Goal: Transaction & Acquisition: Purchase product/service

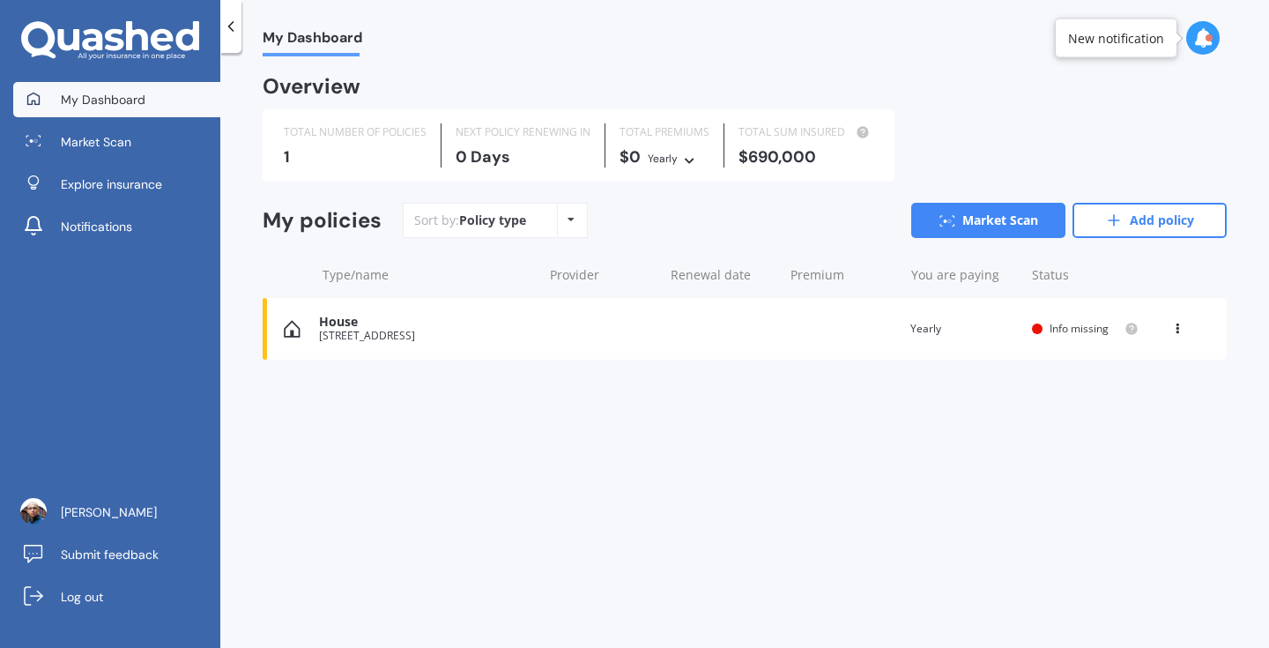
click at [823, 152] on div "$690,000" at bounding box center [806, 157] width 135 height 18
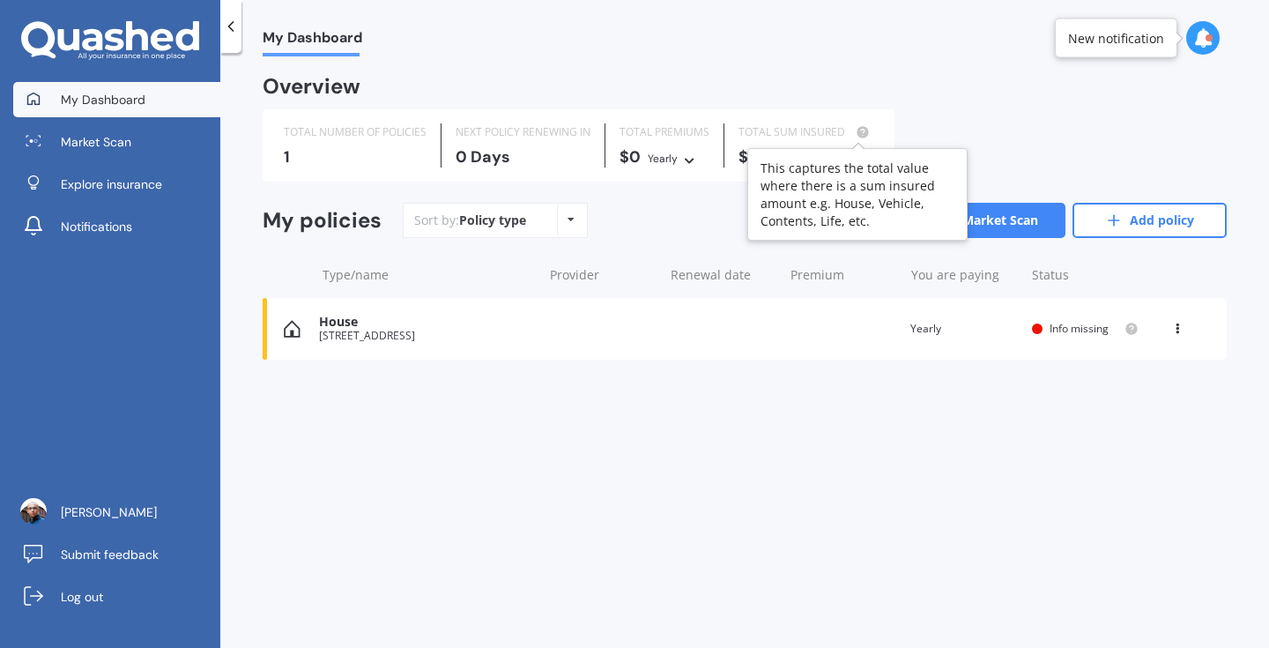
click at [861, 130] on icon at bounding box center [863, 132] width 4 height 4
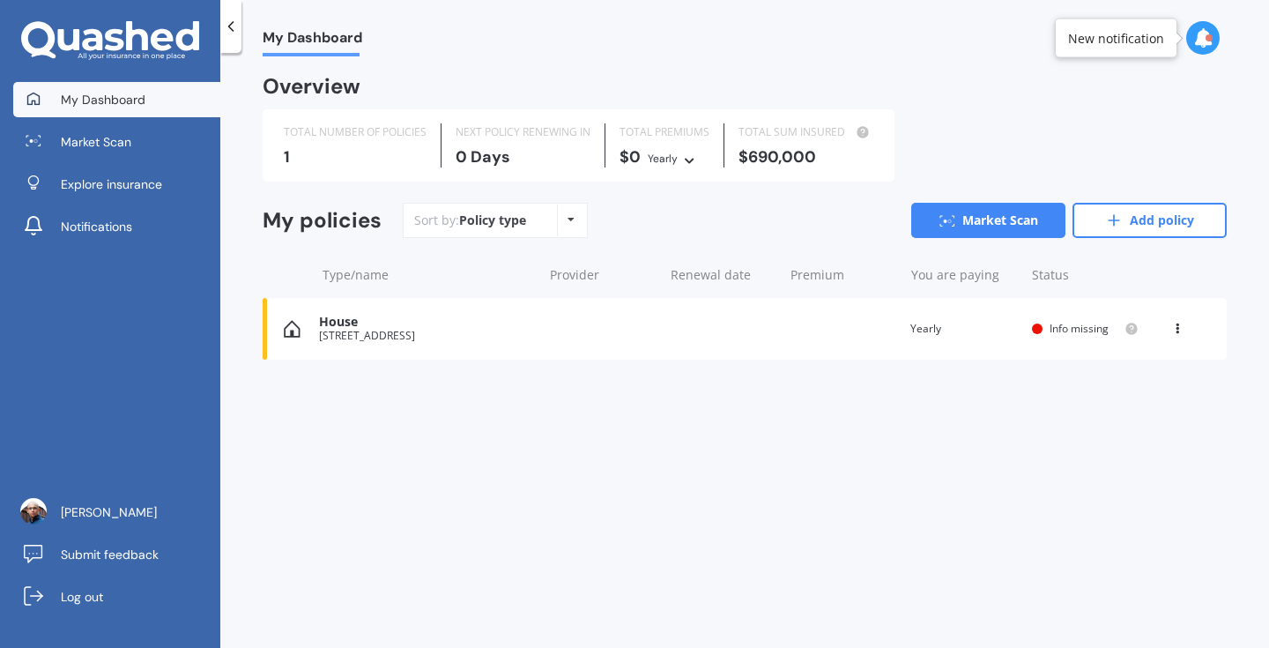
click at [764, 141] on div "TOTAL SUM INSURED $690,000" at bounding box center [805, 145] width 163 height 44
click at [728, 323] on div "House [STREET_ADDRESS] Renewal date Premium You are paying Yearly Status Info m…" at bounding box center [745, 329] width 964 height 62
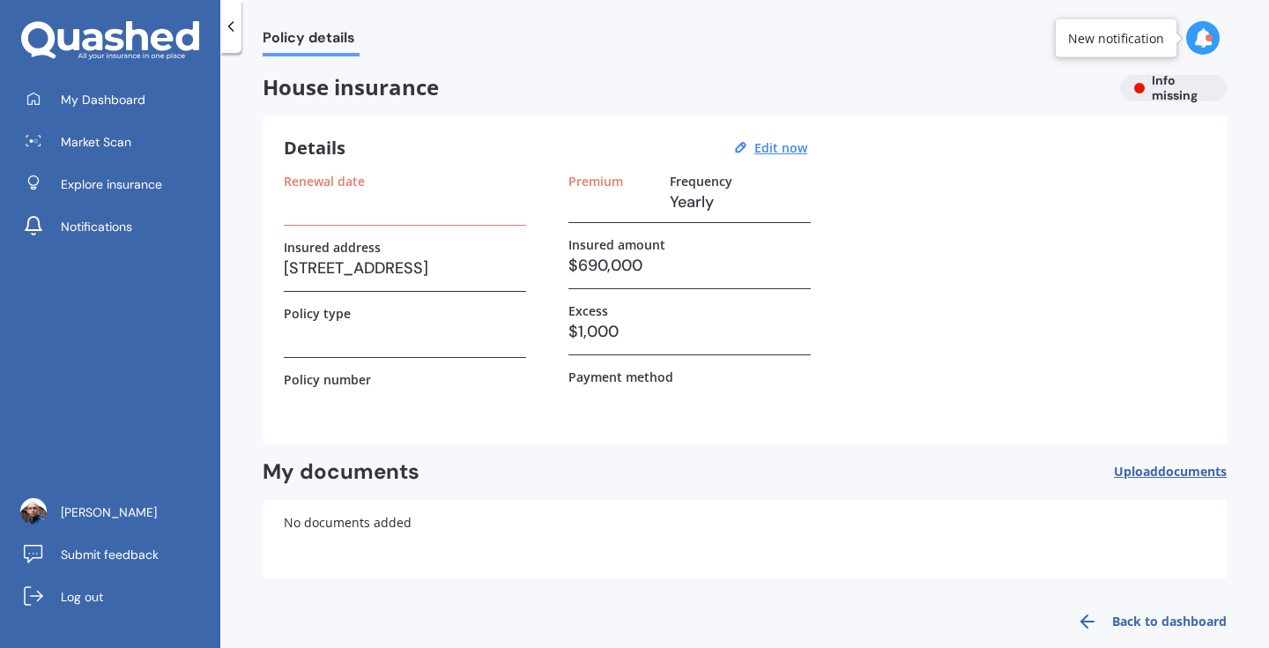
scroll to position [4, 0]
click at [602, 269] on h3 "$690,000" at bounding box center [689, 264] width 242 height 26
click at [773, 144] on u "Edit now" at bounding box center [780, 146] width 53 height 17
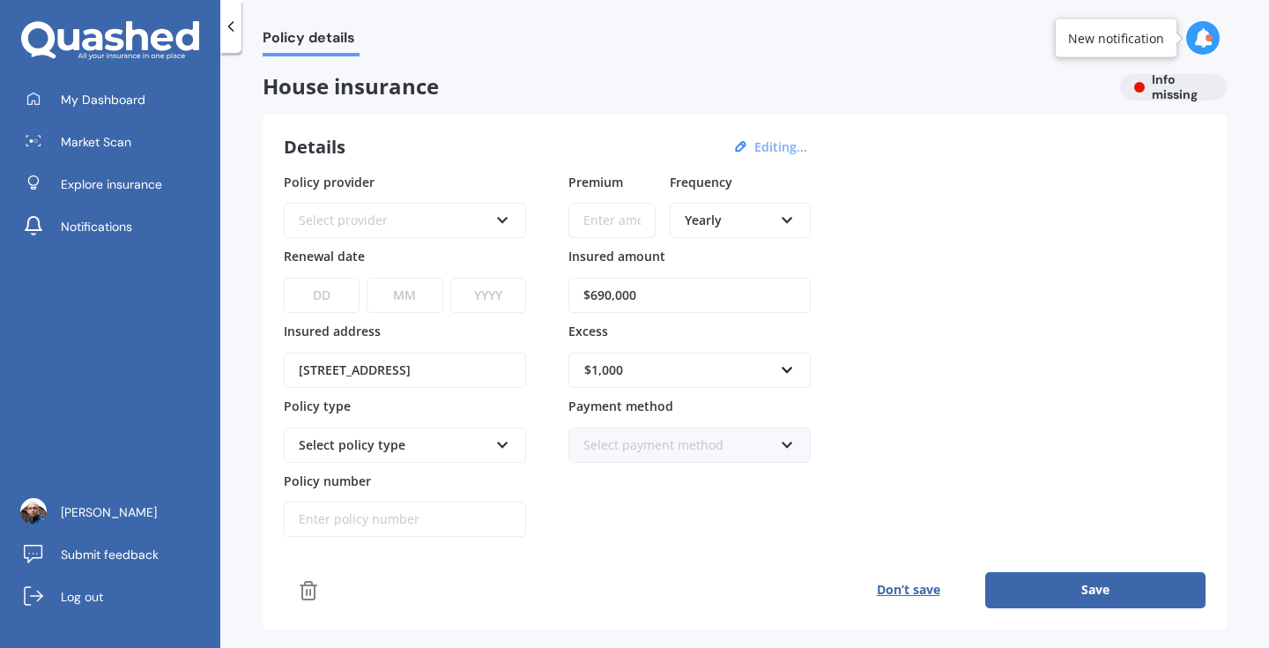
drag, startPoint x: 583, startPoint y: 305, endPoint x: 594, endPoint y: 309, distance: 11.5
click at [583, 305] on input "$690,000" at bounding box center [689, 295] width 242 height 35
drag, startPoint x: 576, startPoint y: 294, endPoint x: 524, endPoint y: 294, distance: 52.9
click at [524, 294] on div "Policy provider Select provider AA AMI AMP ANZ ASB Ando BNZ Co-Operative Bank F…" at bounding box center [745, 355] width 922 height 365
type input "$700,000"
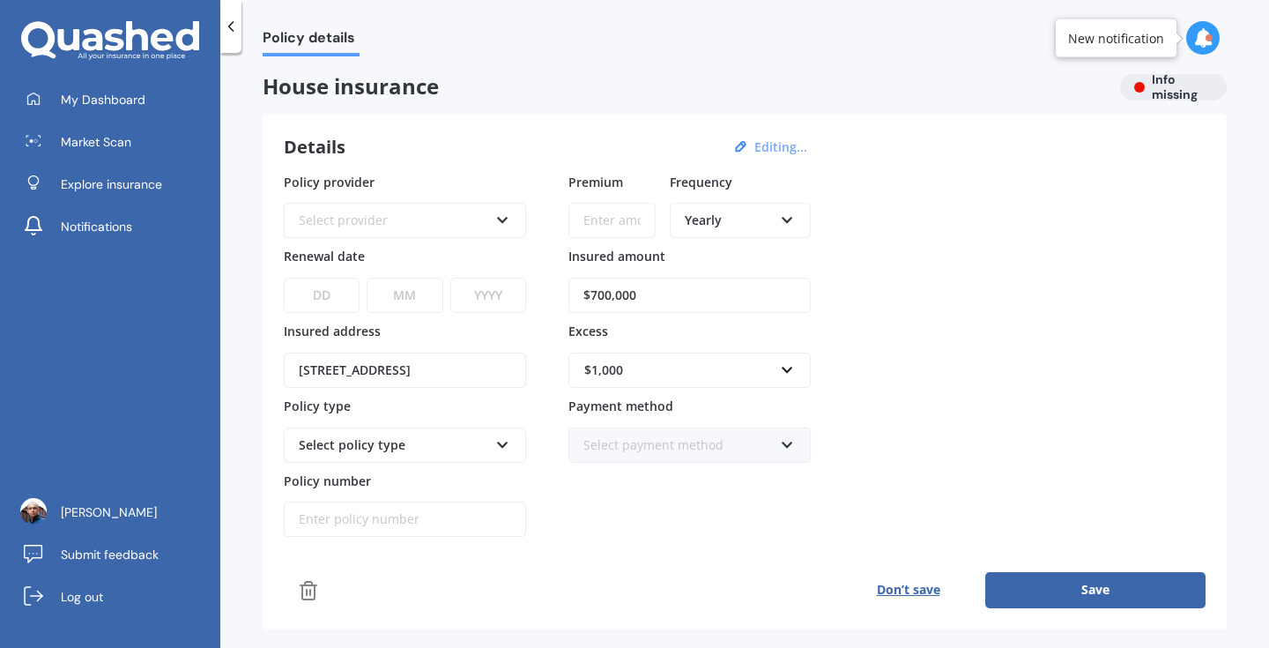
click at [1041, 581] on button "Save" at bounding box center [1095, 589] width 220 height 35
click at [516, 224] on div "Select provider AA AMI AMP ANZ ASB Ando BNZ Co-Operative Bank FMG Initio Kiwiba…" at bounding box center [405, 220] width 242 height 35
click at [551, 147] on div "Details Editing..." at bounding box center [548, 147] width 529 height 23
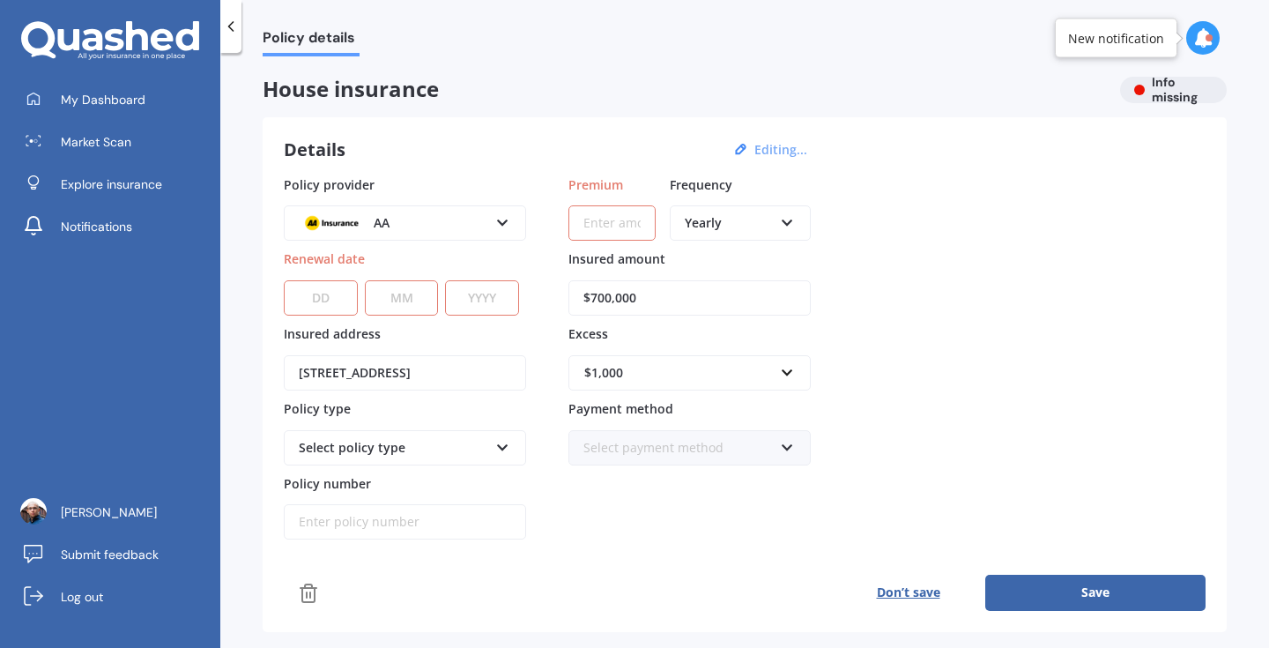
scroll to position [0, 0]
click at [476, 167] on div "Details Editing... Policy provider AA AA AMI AMP ANZ ASB Ando BNZ Co-Operative …" at bounding box center [745, 375] width 964 height 515
click at [489, 219] on div "AA AA AMI AMP ANZ ASB Ando BNZ Co-Operative Bank FMG Initio Kiwibank Lantern MA…" at bounding box center [405, 223] width 242 height 35
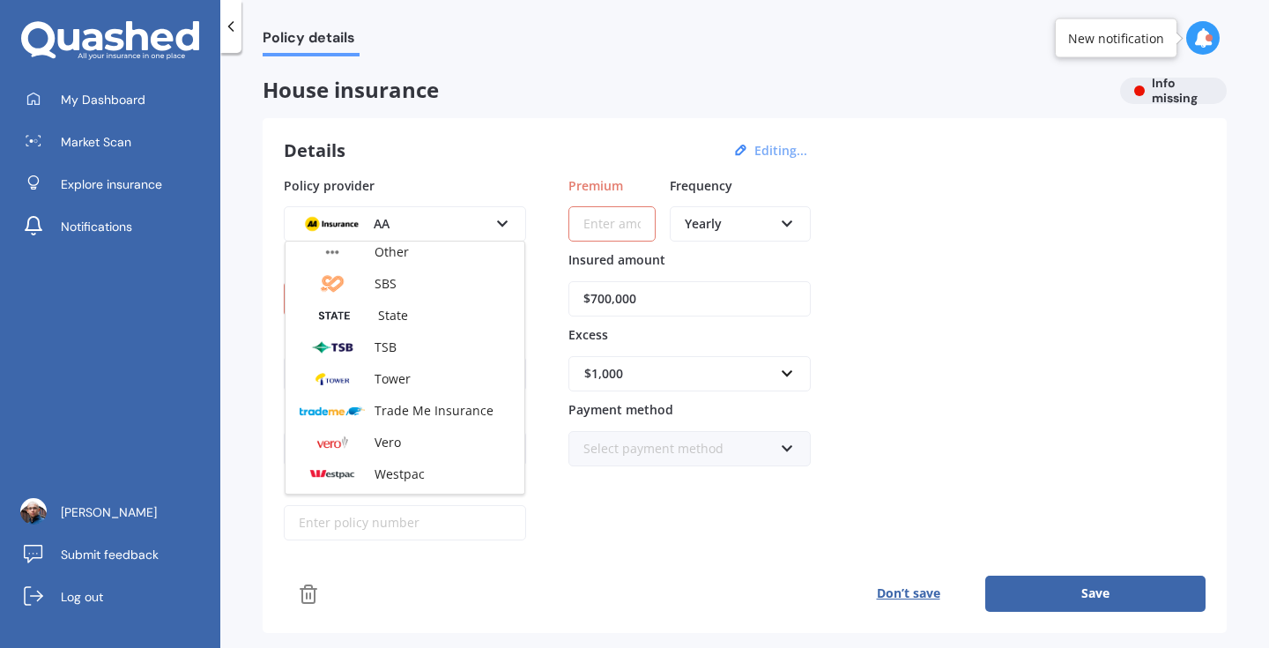
scroll to position [478, 0]
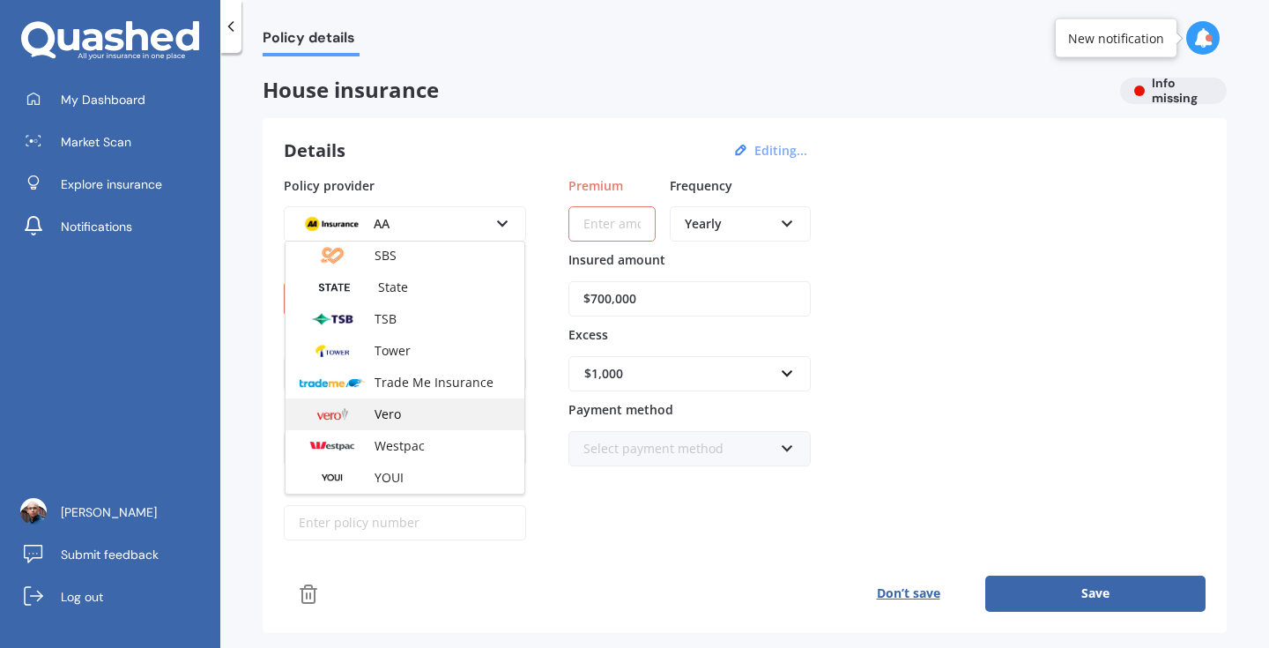
click at [360, 413] on img at bounding box center [332, 414] width 65 height 25
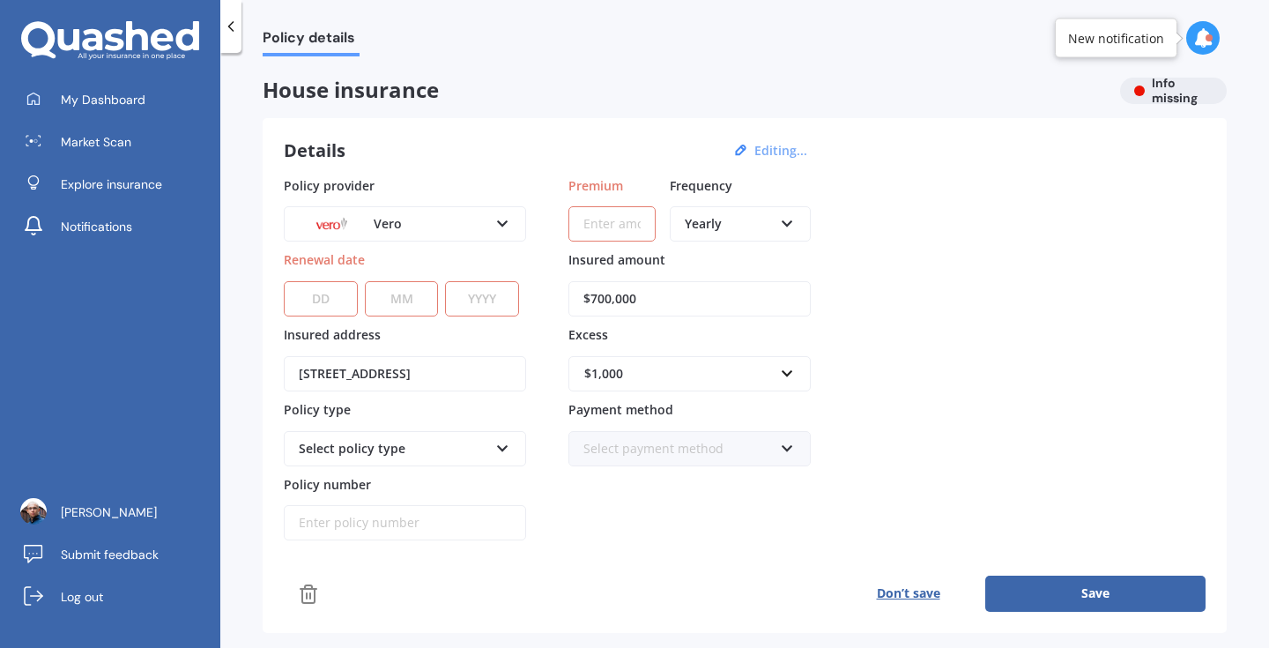
click at [469, 133] on div "Details Editing... Policy provider Vero AA AMI AMP ANZ ASB Ando BNZ Co-Operativ…" at bounding box center [745, 375] width 964 height 515
click at [332, 316] on div "DD 01 02 03 04 05 06 07 08 09 10 11 12 13 14 15 16 17 18 19 20 21 22 23 24 25 2…" at bounding box center [321, 298] width 74 height 35
click at [339, 305] on select "DD 01 02 03 04 05 06 07 08 09 10 11 12 13 14 15 16 17 18 19 20 21 22 23 24 25 2…" at bounding box center [321, 298] width 74 height 35
select select "16"
click at [284, 281] on select "DD 01 02 03 04 05 06 07 08 09 10 11 12 13 14 15 16 17 18 19 20 21 22 23 24 25 2…" at bounding box center [321, 298] width 74 height 35
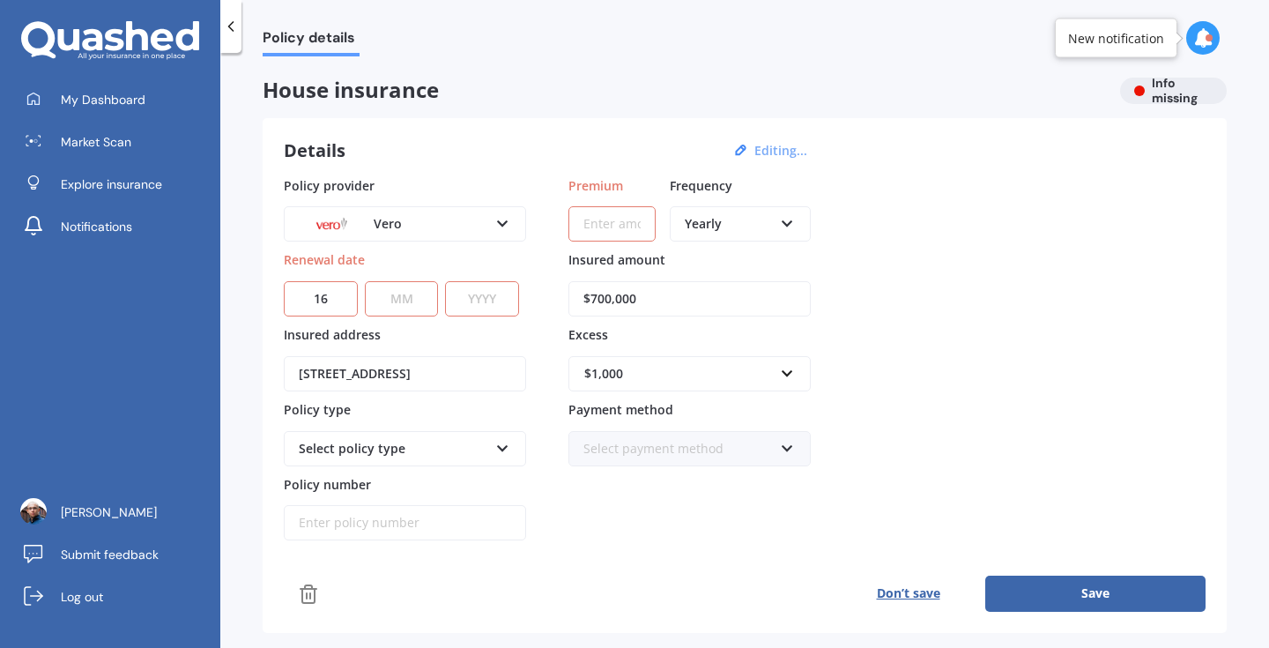
click at [379, 304] on select "MM 01 02 03 04 05 06 07 08 09 10 11 12" at bounding box center [402, 298] width 74 height 35
click at [390, 299] on select "MM 01 02 03 04 05 06 07 08 09 10 11 12" at bounding box center [402, 298] width 74 height 35
select select "10"
click at [365, 281] on select "MM 01 02 03 04 05 06 07 08 09 10 11 12" at bounding box center [402, 298] width 74 height 35
click at [500, 297] on select "YYYY 2027 2026 2025 2024 2023 2022 2021 2020 2019 2018 2017 2016 2015 2014 2013…" at bounding box center [482, 298] width 74 height 35
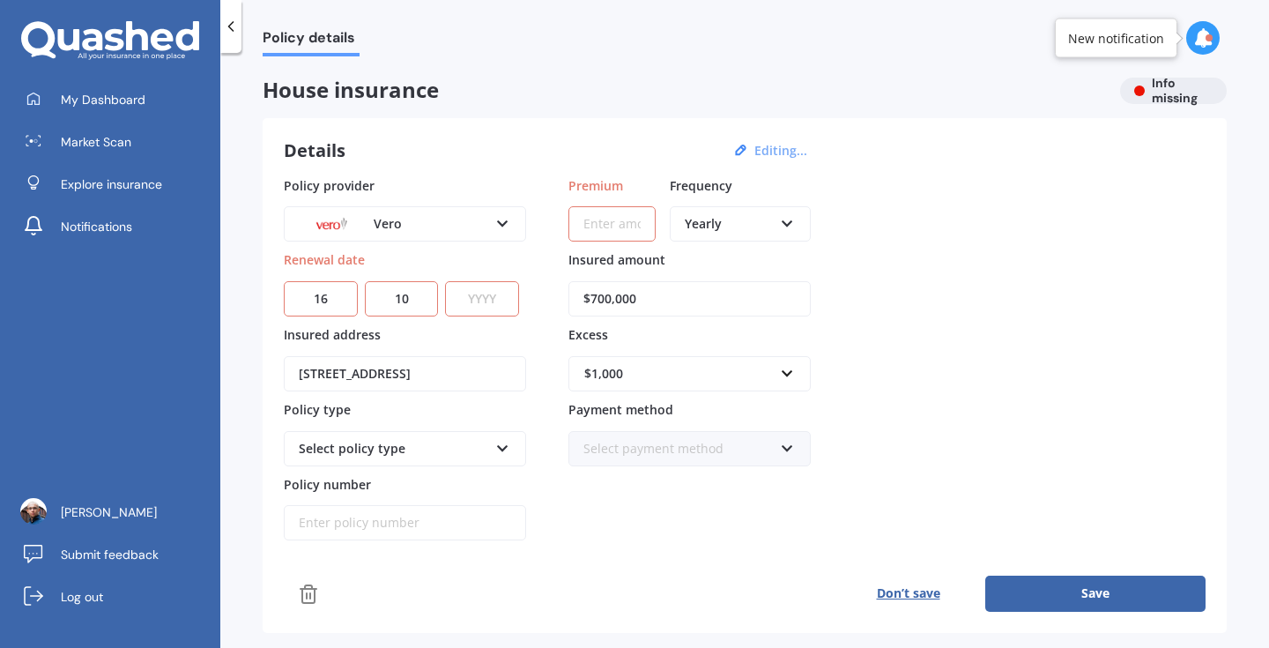
select select "2025"
click at [450, 281] on select "YYYY 2027 2026 2025 2024 2023 2022 2021 2020 2019 2018 2017 2016 2015 2014 2013…" at bounding box center [482, 298] width 74 height 35
click at [604, 230] on input "Premium" at bounding box center [611, 223] width 87 height 35
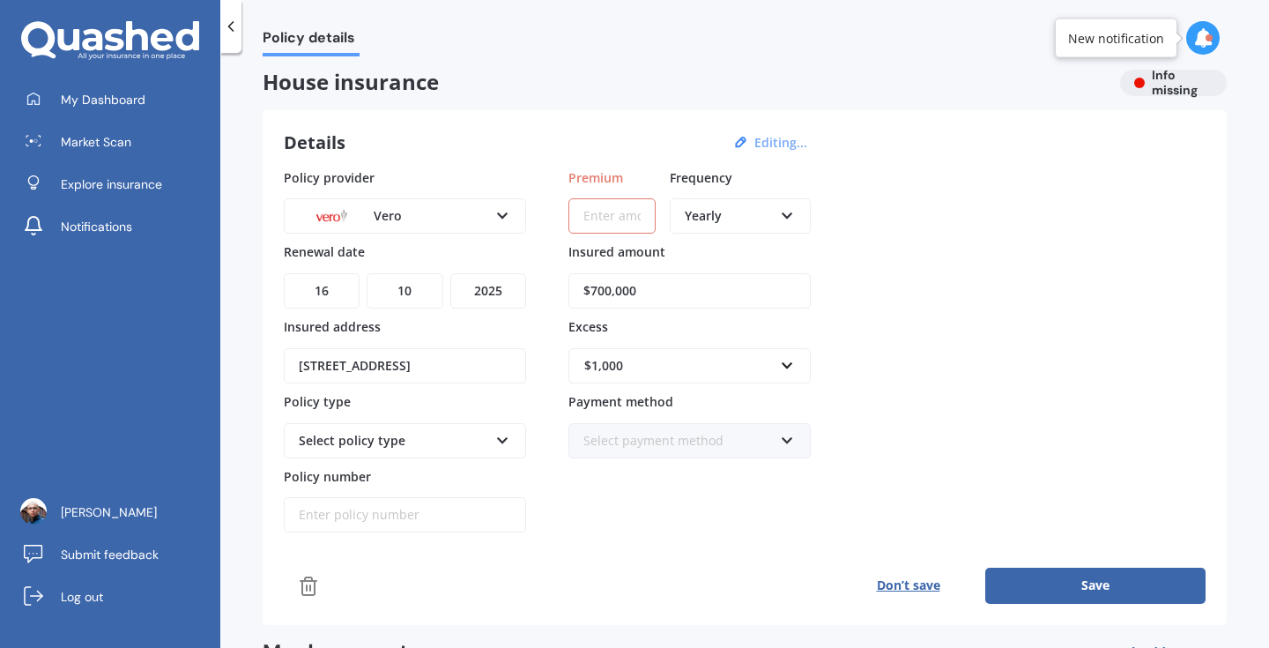
scroll to position [0, 0]
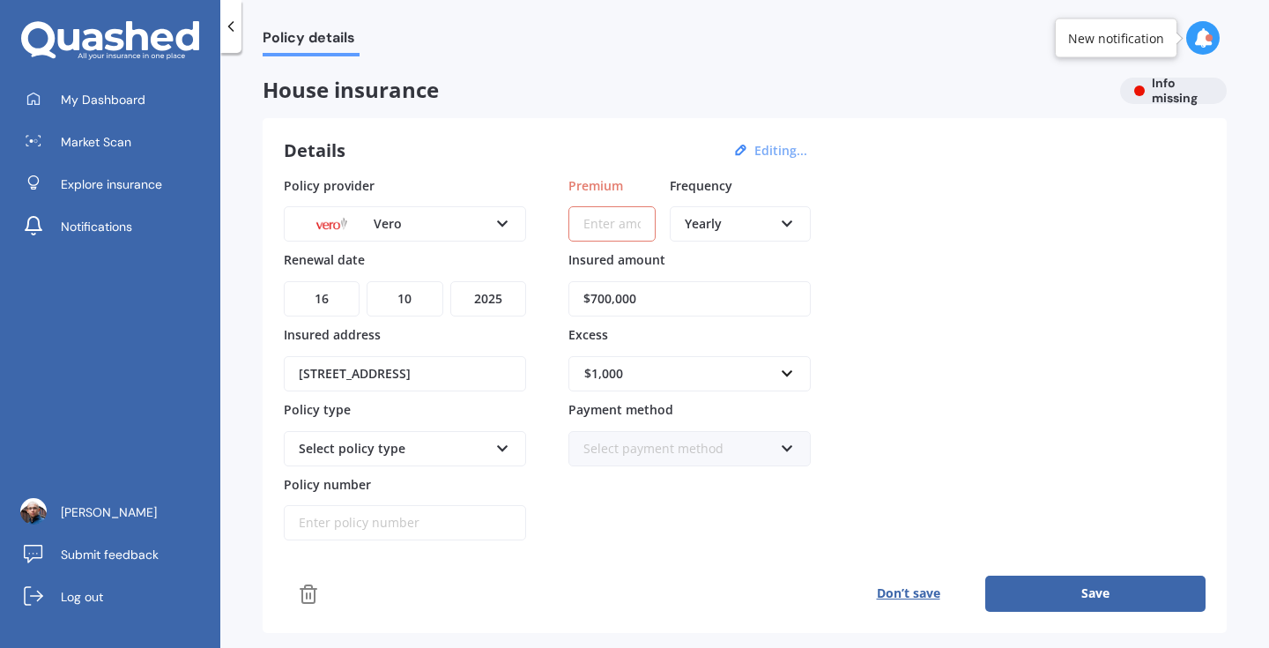
click at [589, 143] on div "Details Editing..." at bounding box center [548, 150] width 529 height 23
click at [1087, 598] on button "Save" at bounding box center [1095, 593] width 220 height 35
click at [1077, 590] on button "Save" at bounding box center [1095, 593] width 220 height 35
click at [226, 22] on icon at bounding box center [231, 27] width 18 height 18
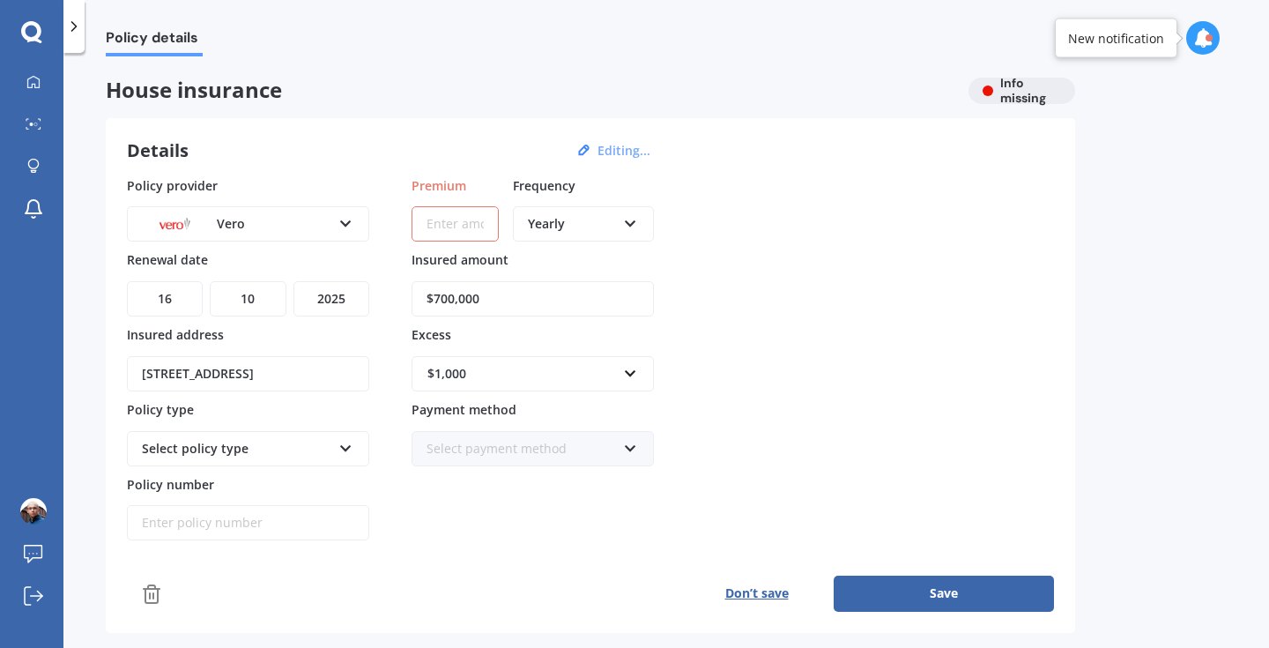
click at [75, 22] on icon at bounding box center [74, 27] width 18 height 18
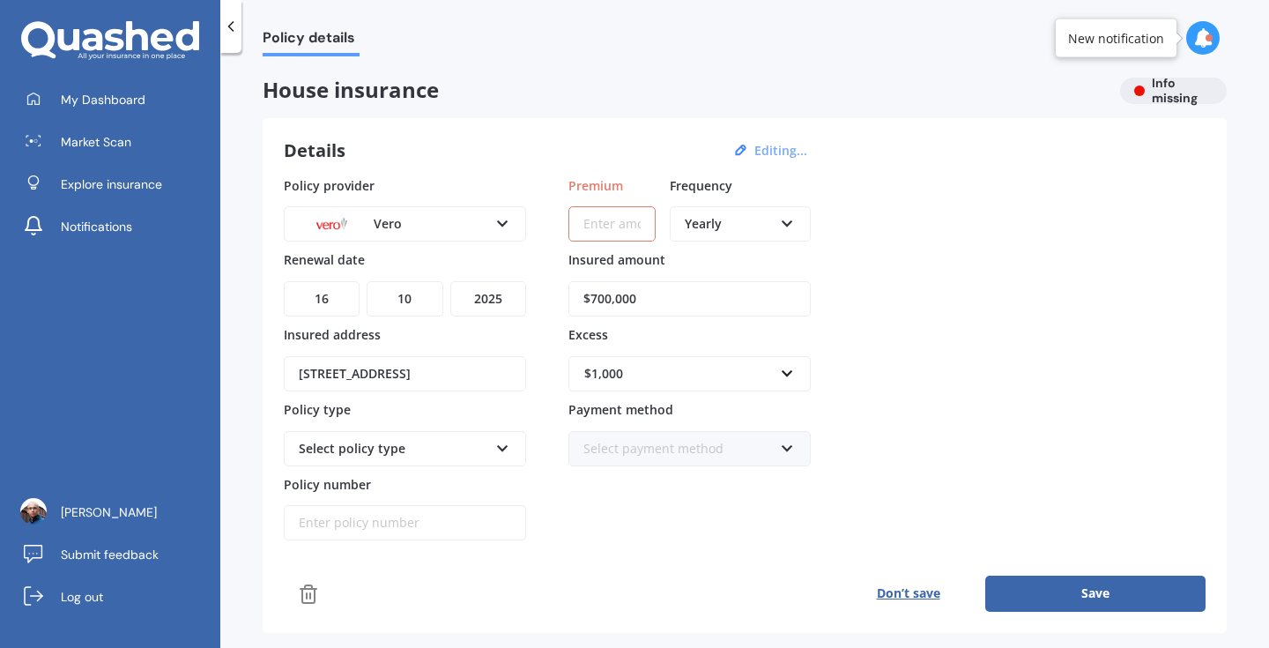
click at [306, 47] on span "Policy details" at bounding box center [311, 41] width 97 height 24
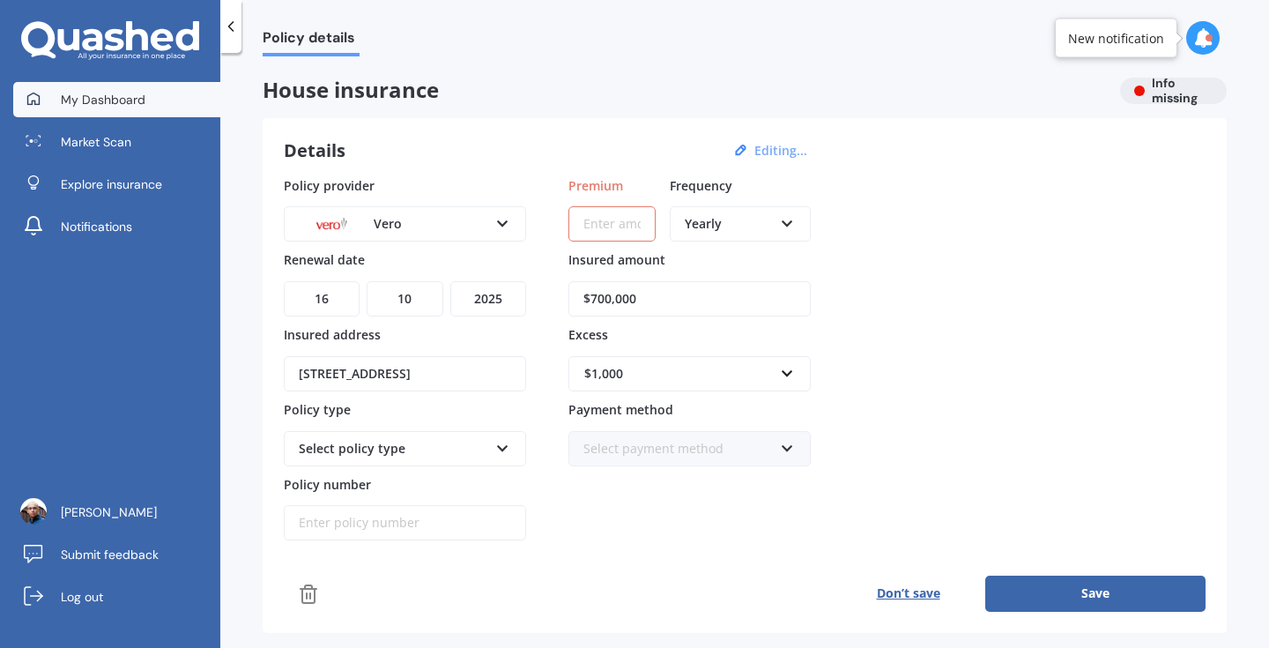
click at [89, 96] on span "My Dashboard" at bounding box center [103, 100] width 85 height 18
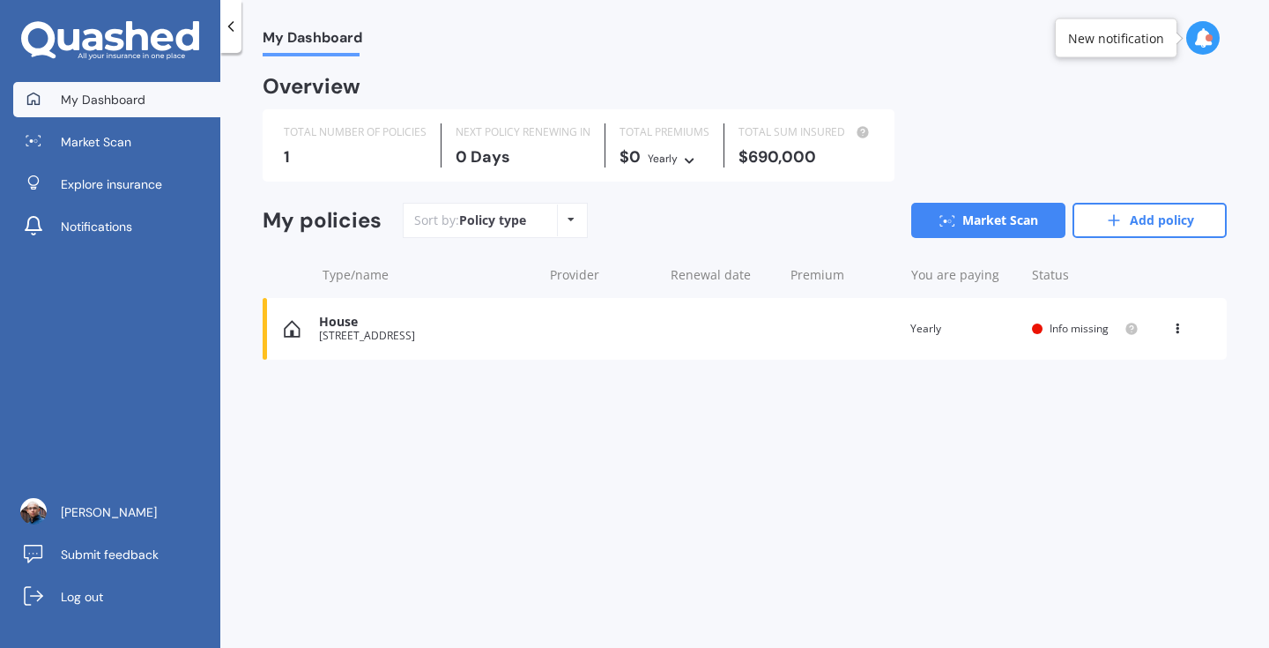
click at [363, 326] on div "House" at bounding box center [426, 322] width 214 height 15
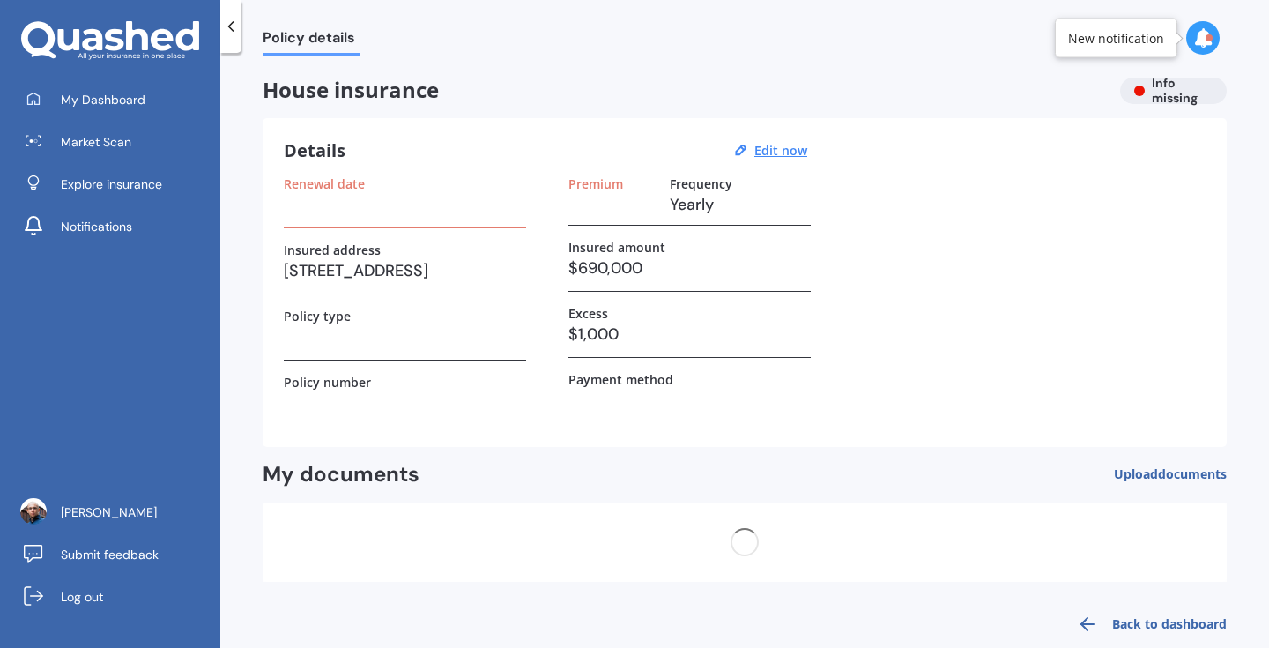
scroll to position [28, 0]
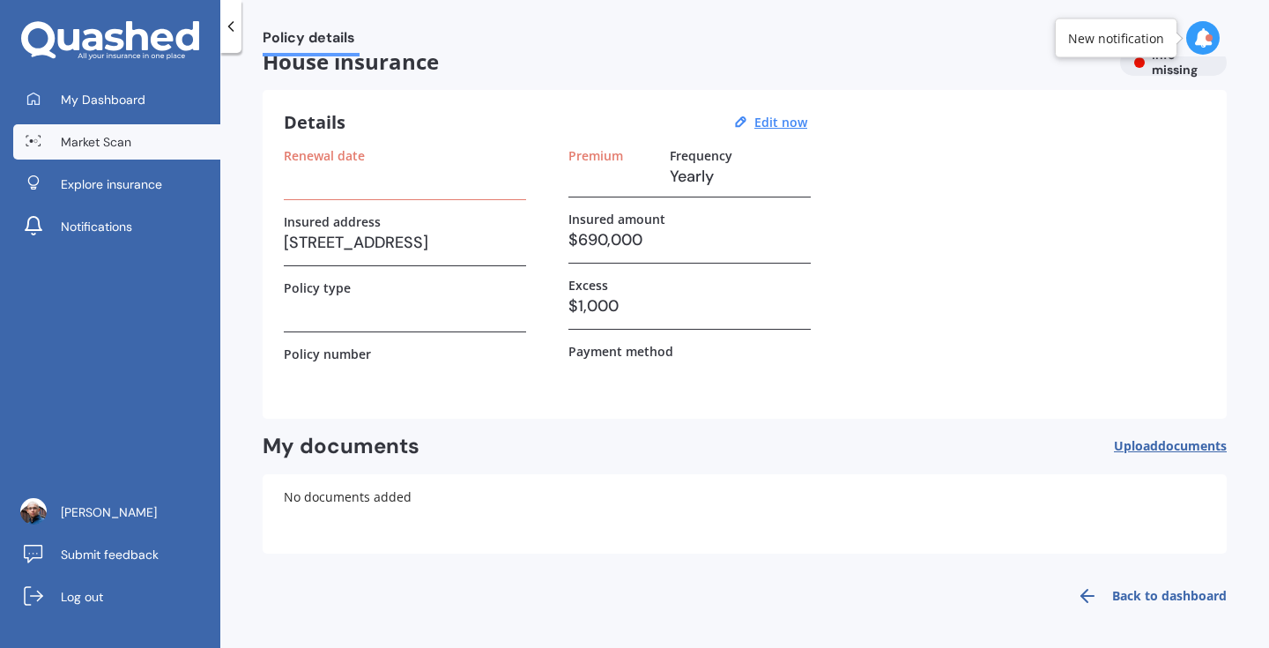
click at [126, 151] on link "Market Scan" at bounding box center [116, 141] width 207 height 35
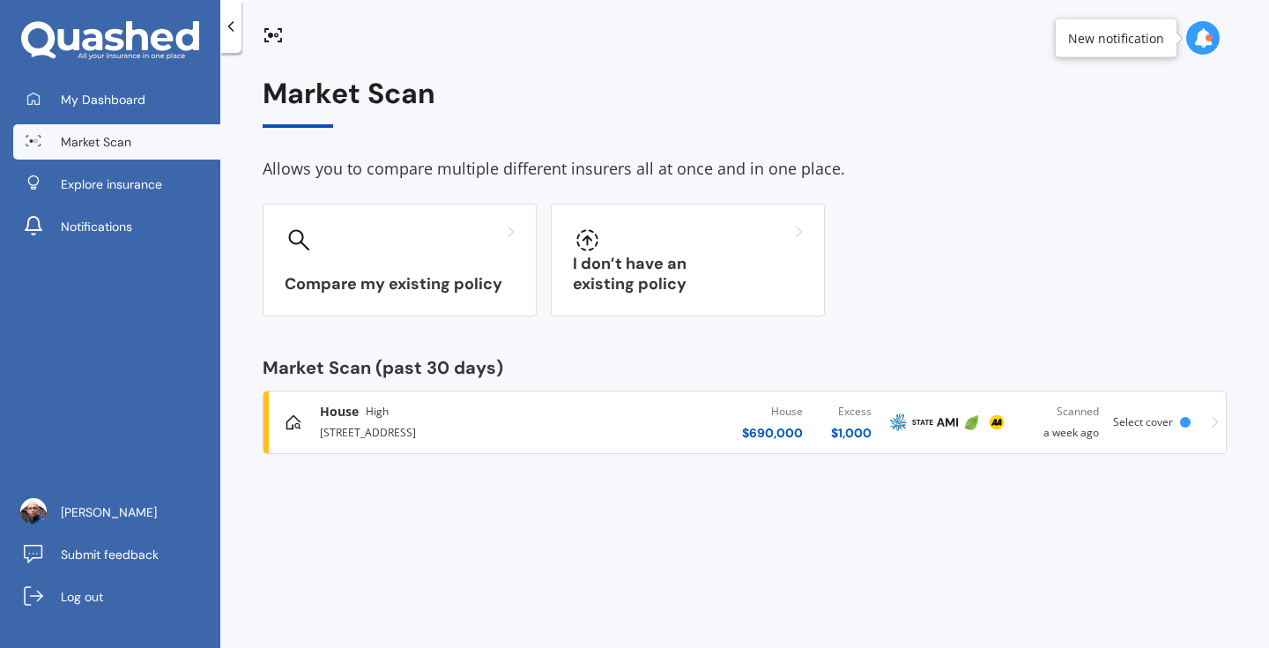
click at [962, 423] on img at bounding box center [972, 422] width 21 height 21
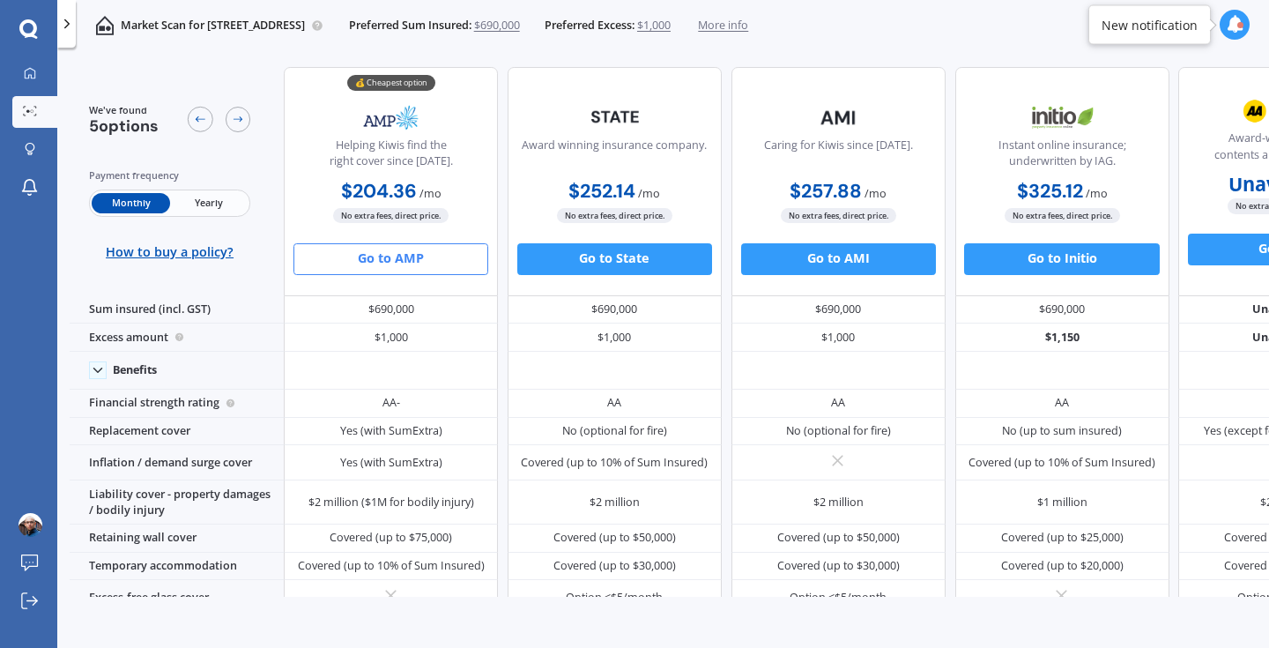
click at [434, 256] on button "Go to AMP" at bounding box center [390, 259] width 195 height 32
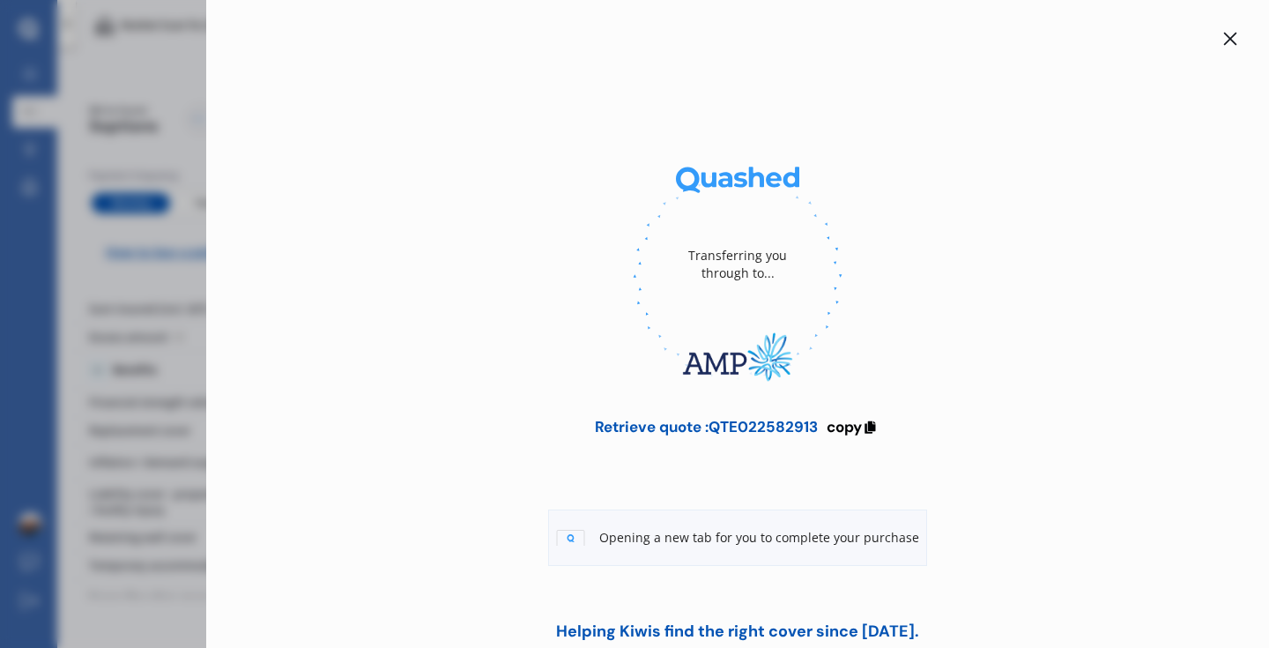
click at [575, 390] on div at bounding box center [737, 275] width 1007 height 241
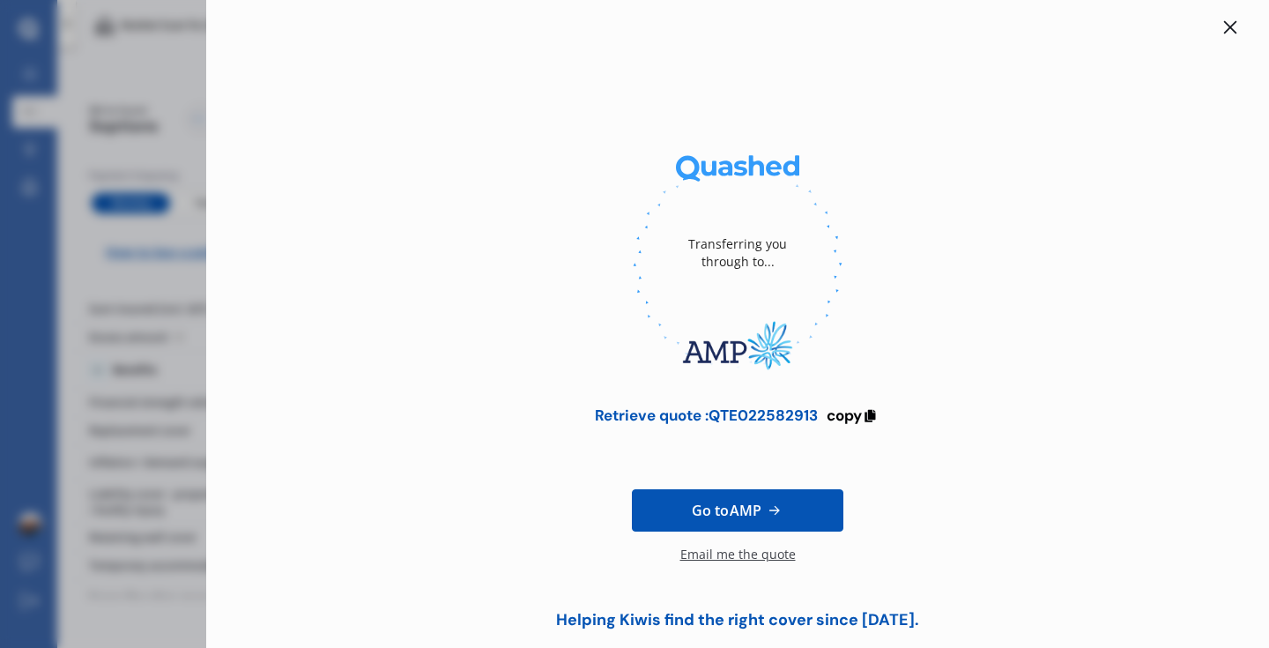
scroll to position [42, 0]
